Goal: Contribute content

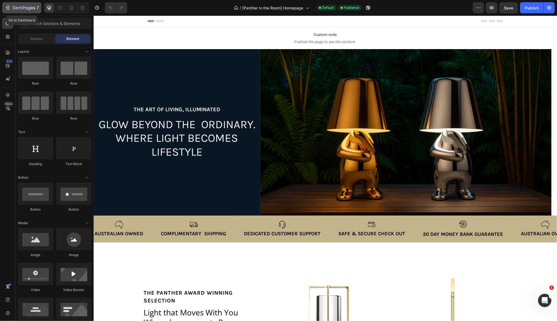
click at [23, 8] on icon "button" at bounding box center [23, 8] width 23 height 5
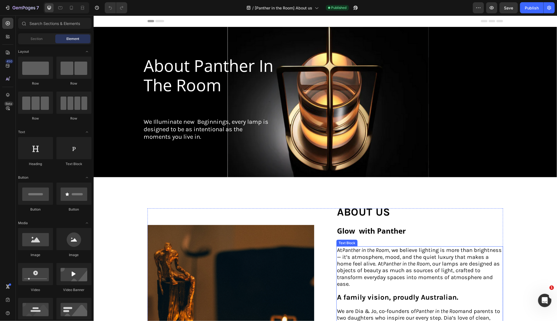
scroll to position [111, 0]
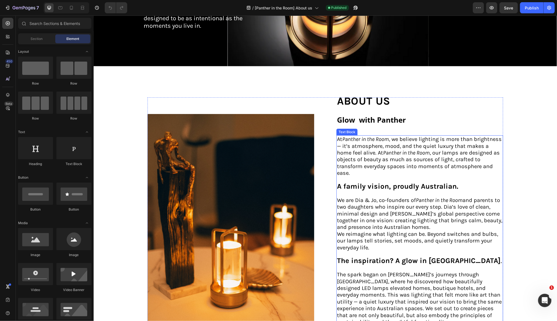
click at [350, 198] on span "We are Dia & Jo, co-founders of Panther in the Room and parents to two daughter…" at bounding box center [418, 214] width 165 height 34
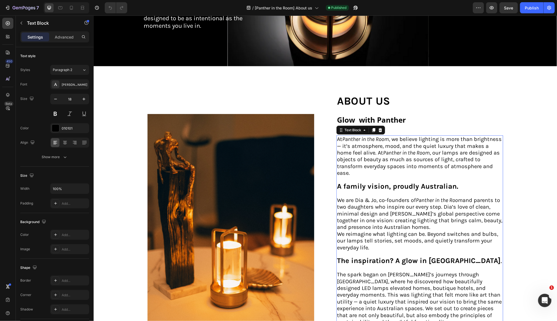
click at [392, 218] on span "We are Dia & Jo, co-founders of Panther in the Room and parents to two daughter…" at bounding box center [418, 214] width 165 height 34
click at [395, 222] on p "We are Dia & Jo, co-founders of Panther in the Room and parents to two daughter…" at bounding box center [418, 214] width 165 height 34
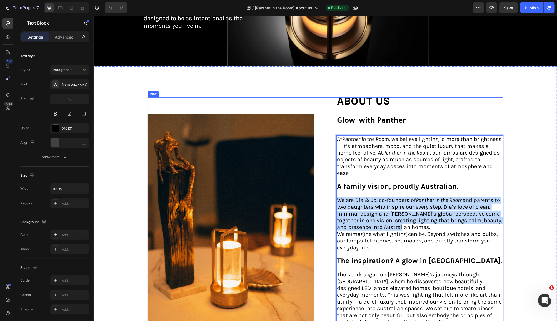
drag, startPoint x: 392, startPoint y: 221, endPoint x: 332, endPoint y: 196, distance: 65.8
click at [332, 196] on div "Image about us Text Block Glow with Panther Heading At Panther in the Room , we…" at bounding box center [324, 238] width 355 height 283
click at [396, 220] on p "We are Dia & Jo, co-founders of Panther in the Room and parents to two daughter…" at bounding box center [418, 214] width 165 height 34
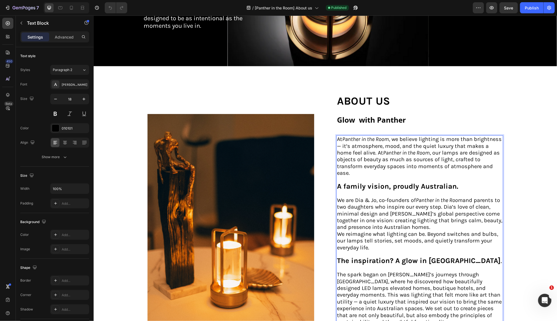
click at [393, 223] on p "We are Dia & Jo, co-founders of Panther in the Room and parents to two daughter…" at bounding box center [418, 214] width 165 height 34
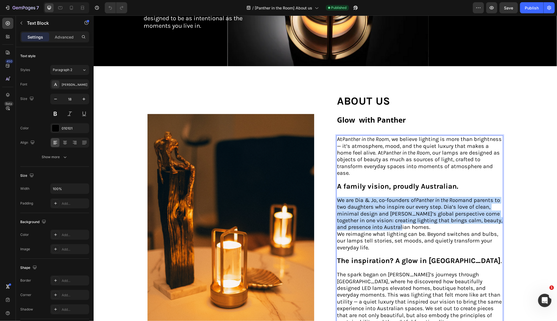
drag, startPoint x: 392, startPoint y: 220, endPoint x: 333, endPoint y: 196, distance: 63.8
click at [336, 196] on div "At Panther in the Room , we believe lighting is more than brightness — it’s atm…" at bounding box center [419, 257] width 167 height 245
drag, startPoint x: 389, startPoint y: 224, endPoint x: 400, endPoint y: 223, distance: 11.2
click at [390, 223] on span "We are Dia & Jo, co-founders of Panther in the Room and parents to two daughter…" at bounding box center [418, 214] width 165 height 34
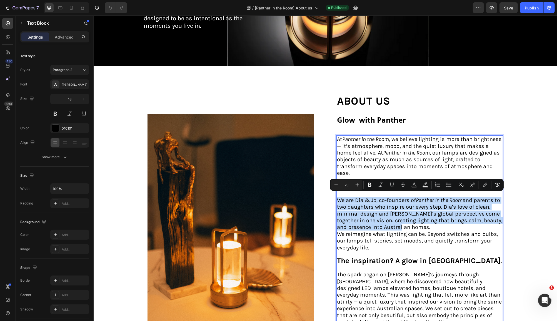
click at [399, 223] on p "We are Dia & Jo, co-founders of Panther in the Room and parents to two daughter…" at bounding box center [418, 214] width 165 height 34
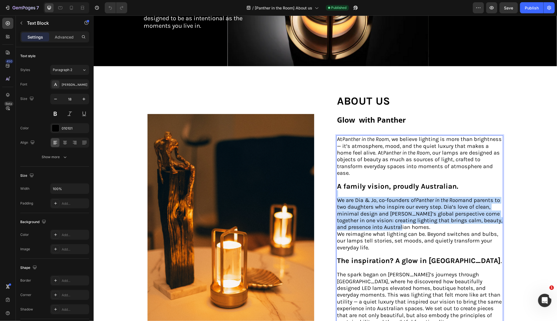
drag, startPoint x: 393, startPoint y: 222, endPoint x: 341, endPoint y: 191, distance: 59.8
click at [341, 191] on div "At Panther in the Room , we believe lighting is more than brightness — it’s atm…" at bounding box center [419, 257] width 167 height 245
click at [393, 217] on span "We are Dia & Jo, co-founders of Panther in the Room and parents to two daughter…" at bounding box center [418, 214] width 165 height 34
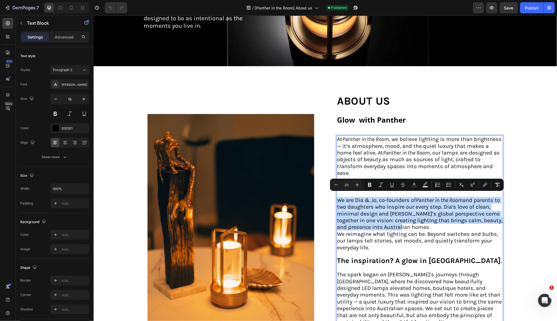
drag, startPoint x: 335, startPoint y: 197, endPoint x: 402, endPoint y: 221, distance: 71.0
click at [402, 221] on p "We are Dia & Jo, co-founders of Panther in the Room and parents to two daughter…" at bounding box center [418, 214] width 165 height 34
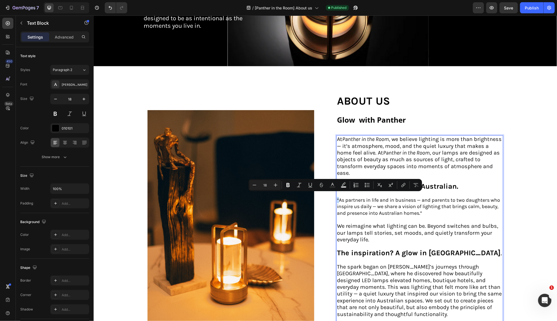
drag, startPoint x: 336, startPoint y: 195, endPoint x: 334, endPoint y: 196, distance: 3.0
click at [336, 197] on p "“As partners in life and in business — and parents to two daughters who inspire…" at bounding box center [418, 210] width 165 height 26
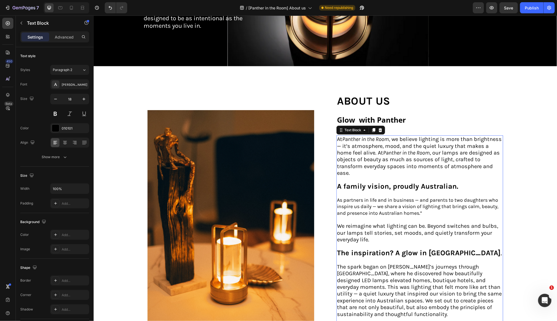
click at [346, 215] on p "As partners in life and in business — and parents to two daughters who inspire …" at bounding box center [418, 210] width 165 height 26
click at [428, 211] on p "As partners in life and in business — and parents to two daughters who inspire …" at bounding box center [418, 210] width 165 height 26
click at [382, 223] on span "We reimagine what lighting can be. Beyond switches and bulbs, our lamps tell st…" at bounding box center [416, 233] width 161 height 20
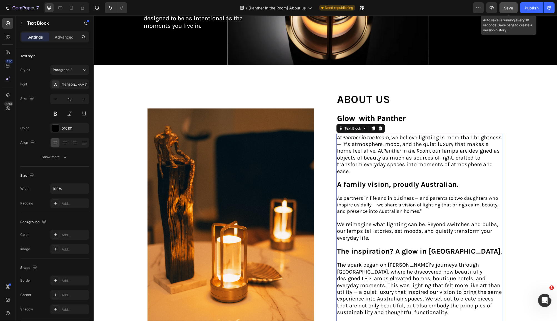
click at [506, 9] on span "Save" at bounding box center [508, 8] width 9 height 5
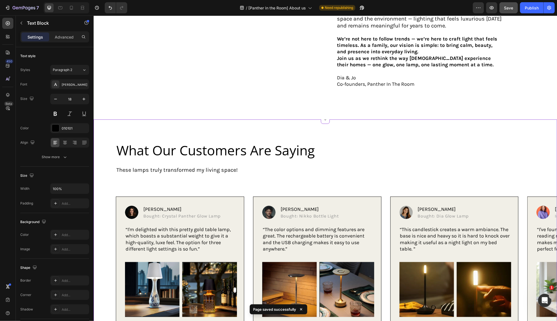
scroll to position [777, 0]
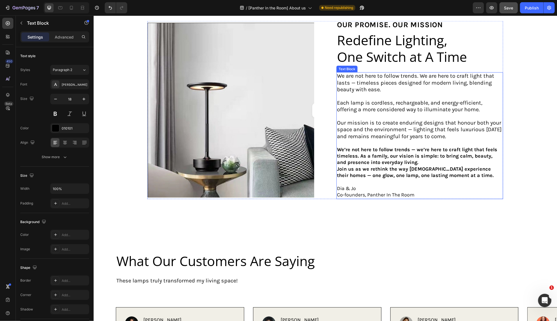
click at [336, 185] on p "Dia & Jo" at bounding box center [418, 188] width 165 height 6
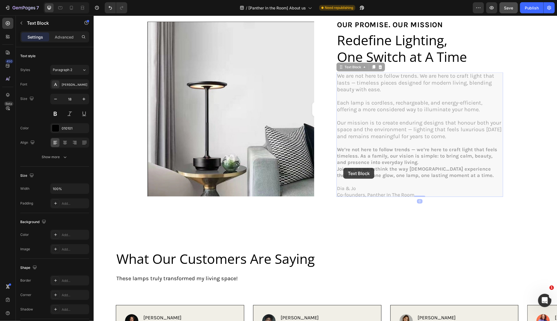
scroll to position [715, 0]
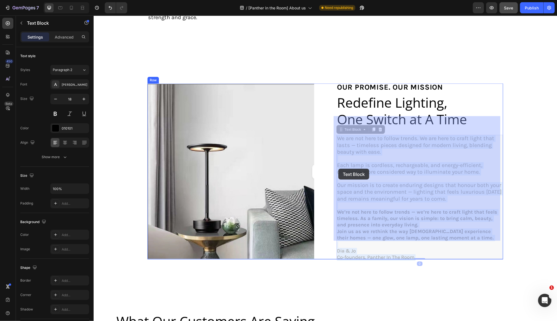
drag, startPoint x: 354, startPoint y: 169, endPoint x: 350, endPoint y: 169, distance: 4.2
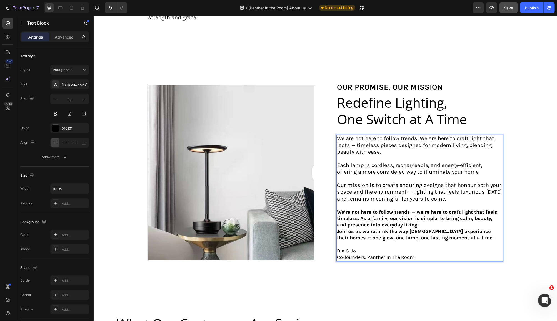
click at [336, 248] on p "Dia & Jo" at bounding box center [418, 251] width 165 height 6
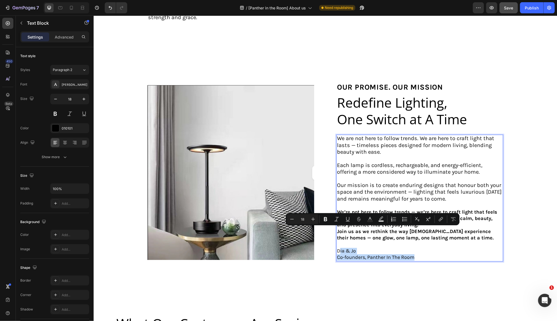
drag, startPoint x: 335, startPoint y: 230, endPoint x: 413, endPoint y: 239, distance: 78.5
click at [413, 239] on div "We are not here to follow trends. We are here to craft light that lasts — timel…" at bounding box center [419, 198] width 167 height 127
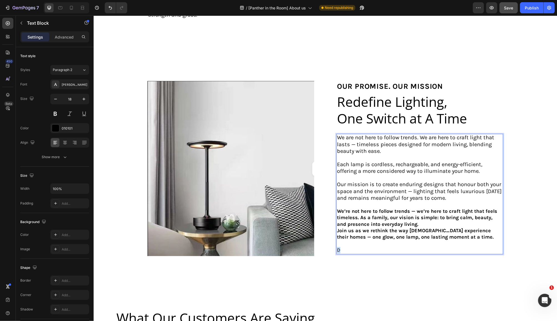
drag, startPoint x: 342, startPoint y: 231, endPoint x: 333, endPoint y: 231, distance: 8.6
click at [336, 231] on div "We are not here to follow trends. We are here to craft light that lasts — timel…" at bounding box center [419, 194] width 167 height 120
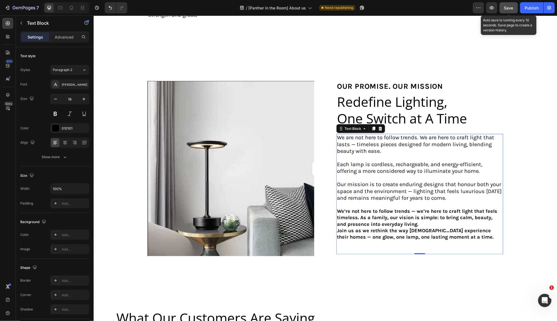
click at [510, 9] on span "Save" at bounding box center [508, 8] width 9 height 5
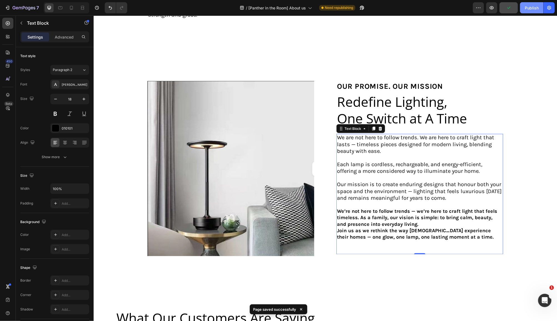
click at [531, 9] on div "Publish" at bounding box center [531, 8] width 14 height 6
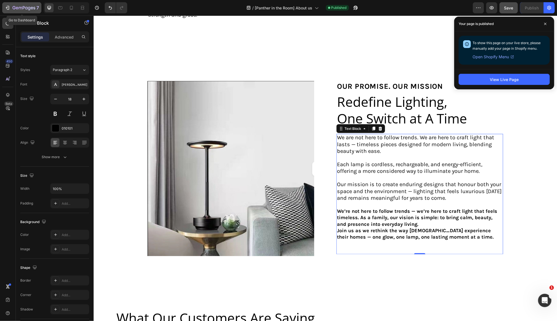
click at [22, 8] on icon "button" at bounding box center [20, 8] width 3 height 2
